Goal: Information Seeking & Learning: Learn about a topic

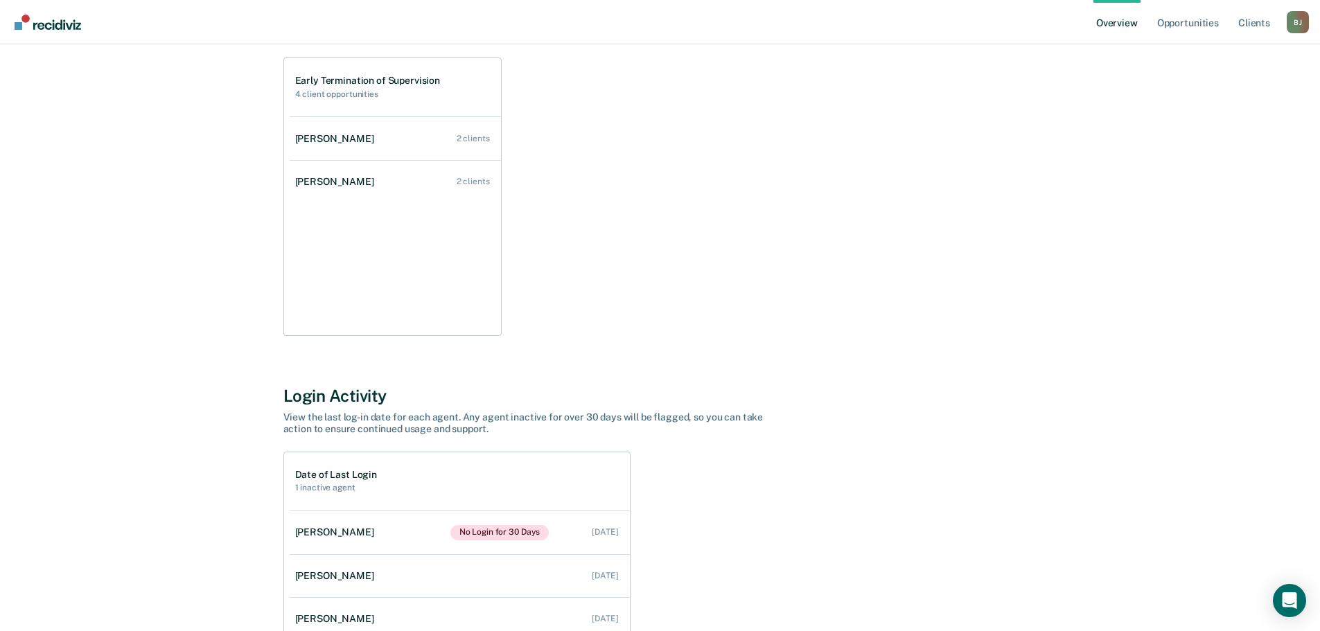
scroll to position [286, 0]
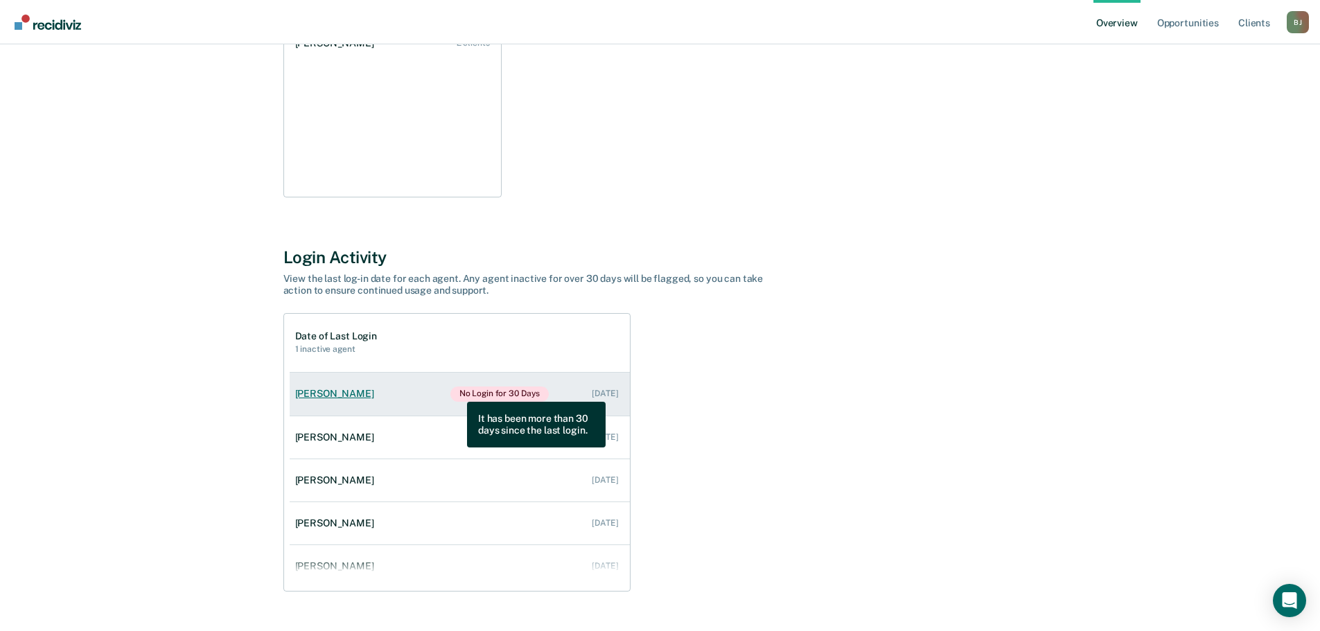
click at [457, 392] on span "No Login for 30 Days" at bounding box center [500, 394] width 99 height 15
